Goal: Information Seeking & Learning: Learn about a topic

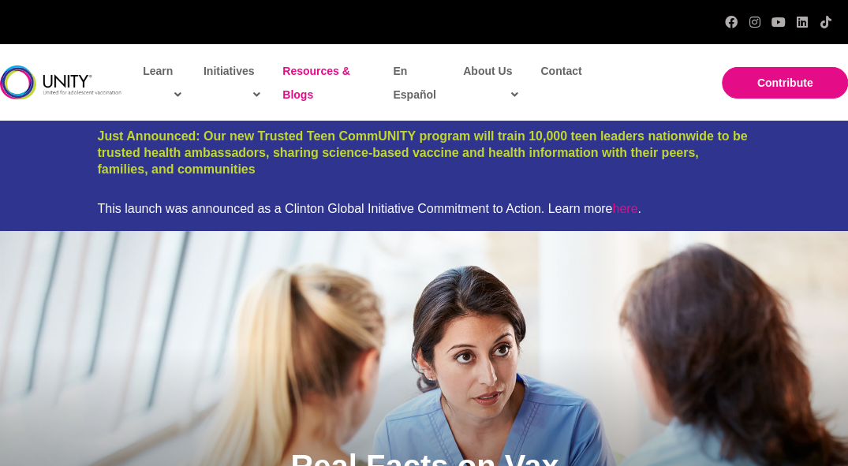
click at [305, 79] on link "Resources & Blogs" at bounding box center [326, 83] width 103 height 60
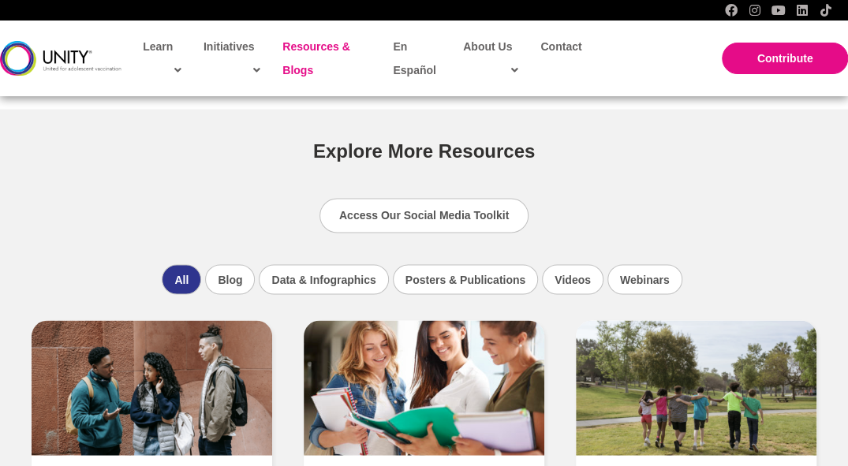
scroll to position [1060, 0]
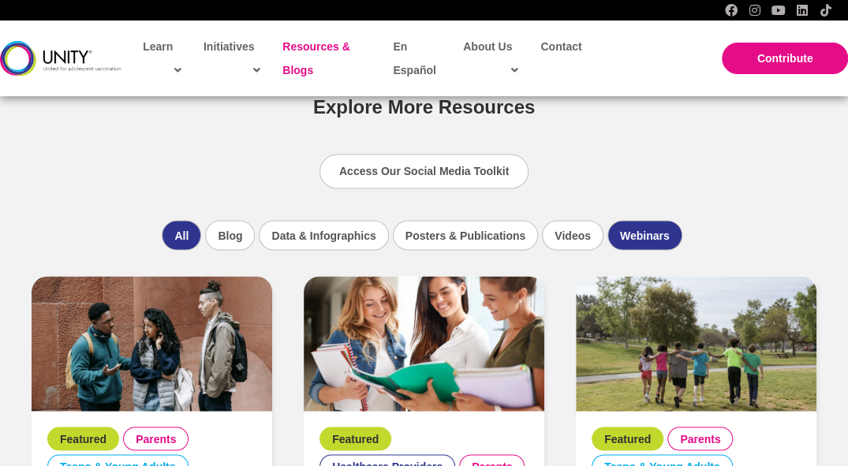
click at [643, 237] on li "Webinars" at bounding box center [645, 235] width 75 height 30
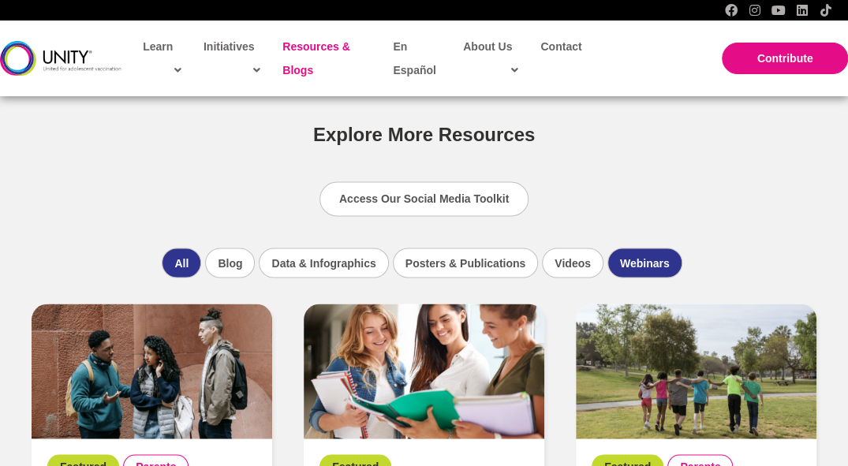
scroll to position [1032, 0]
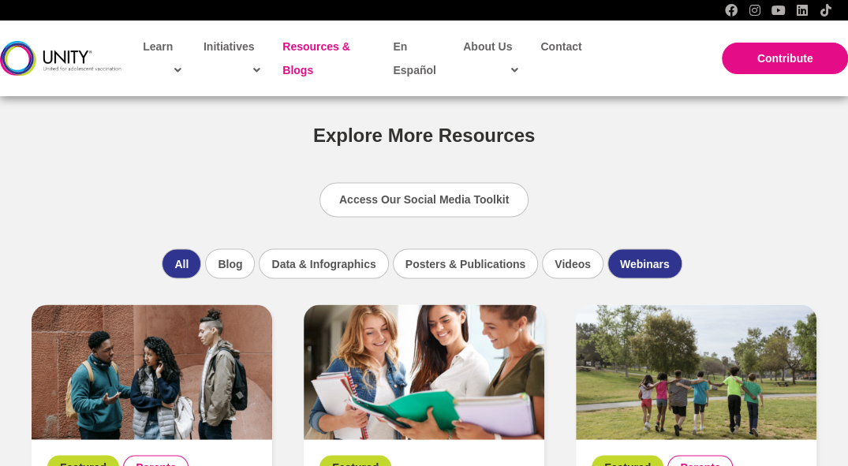
click at [641, 264] on li "Webinars" at bounding box center [645, 264] width 75 height 30
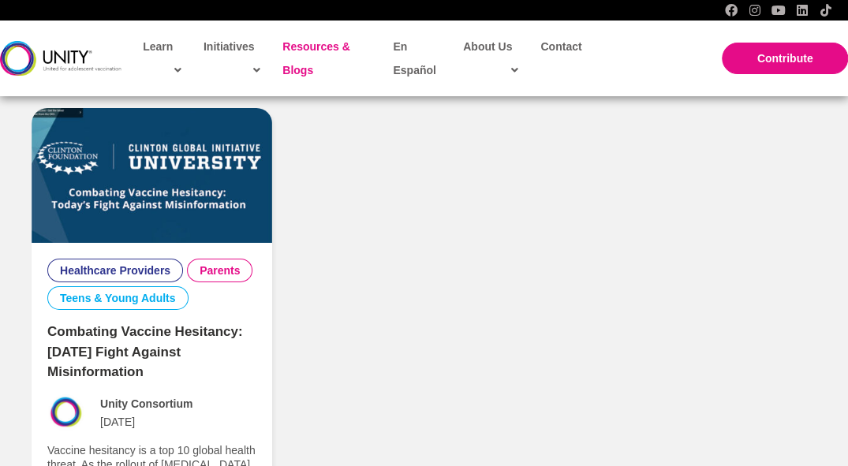
scroll to position [2199, 0]
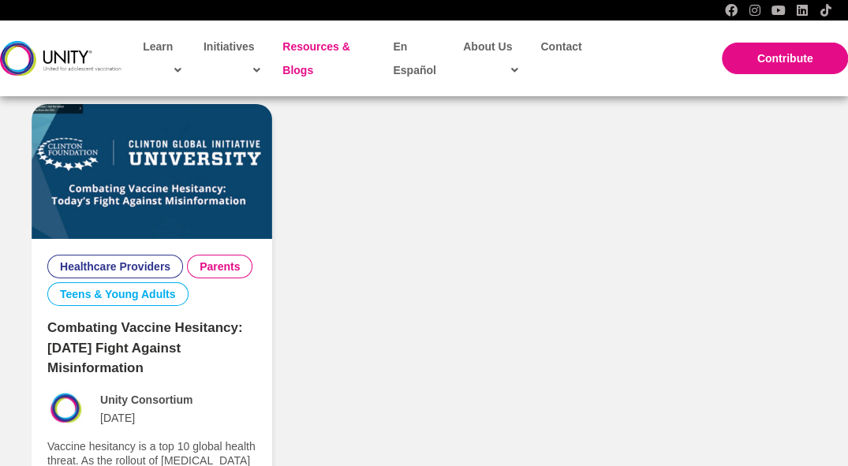
click at [155, 343] on link "Combating Vaccine Hesitancy: [DATE] Fight Against Misinformation" at bounding box center [145, 347] width 196 height 55
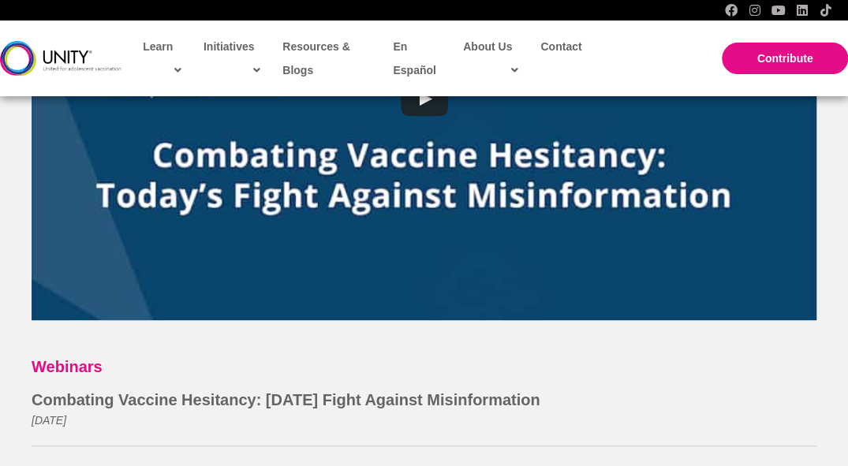
scroll to position [275, 0]
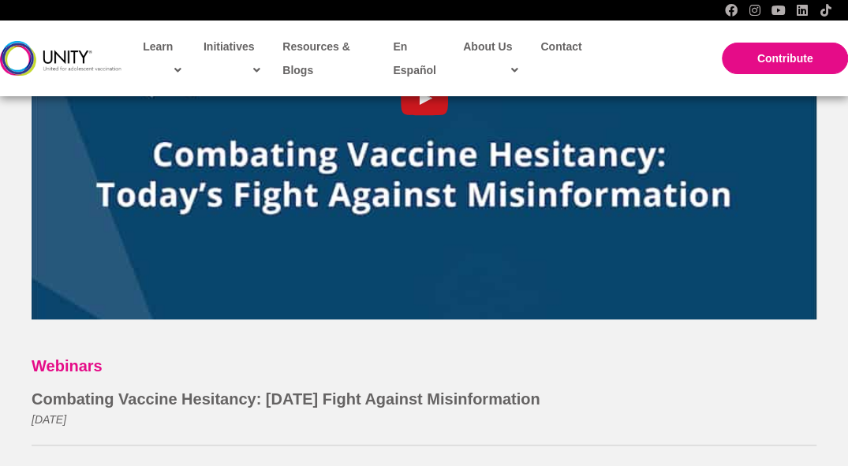
click at [336, 219] on link "uabb-video-gallery" at bounding box center [424, 99] width 785 height 442
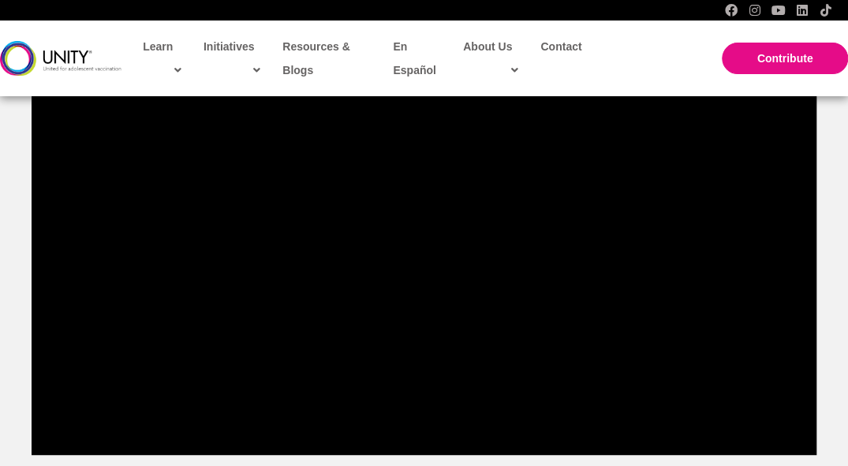
scroll to position [130, 0]
